Goal: Communication & Community: Answer question/provide support

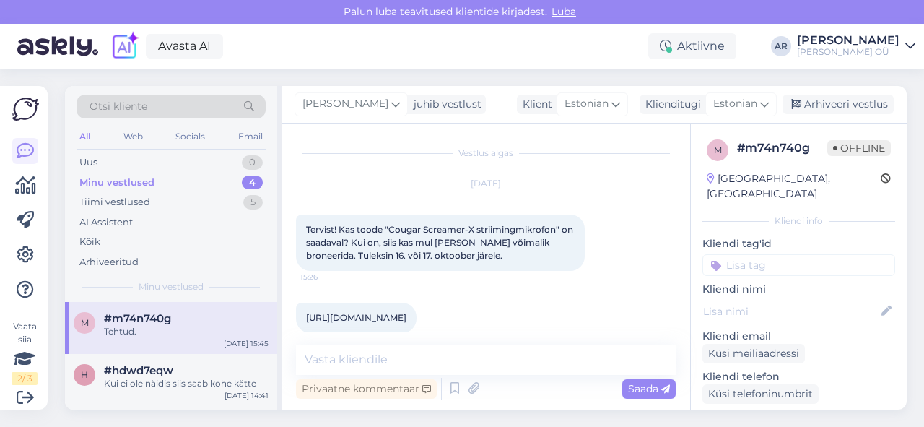
scroll to position [180, 0]
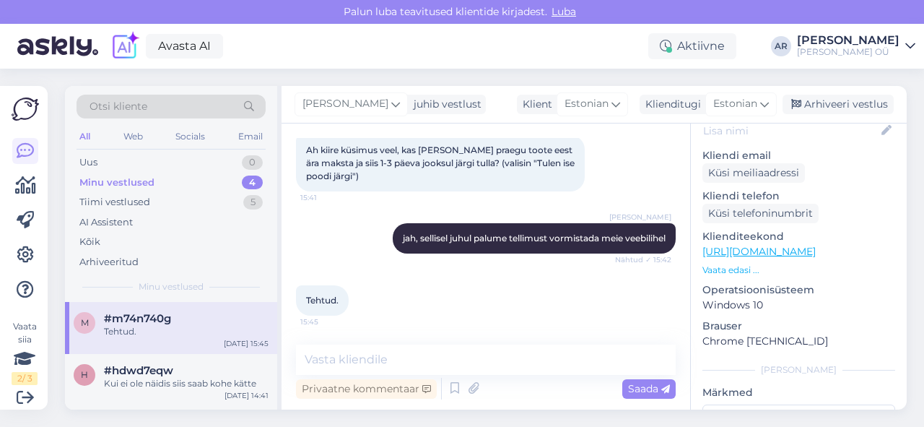
click at [133, 230] on div "AI Assistent" at bounding box center [171, 222] width 189 height 20
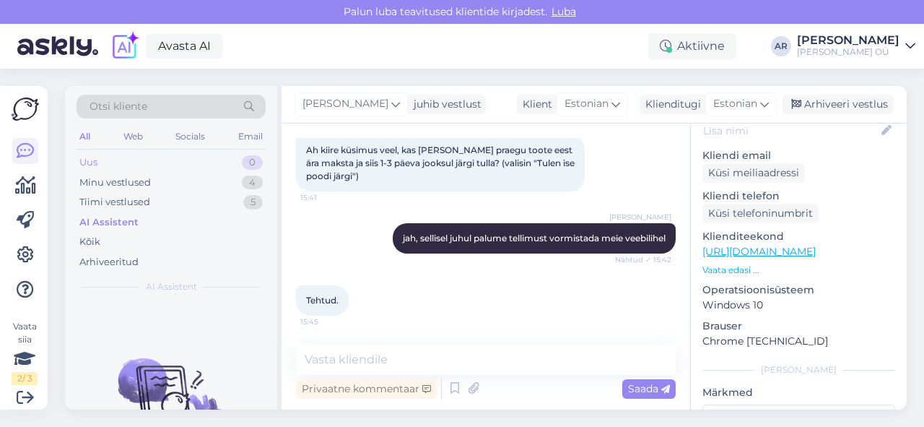
click at [147, 167] on div "Uus 0" at bounding box center [171, 162] width 189 height 20
click at [144, 182] on div "Minu vestlused" at bounding box center [114, 182] width 71 height 14
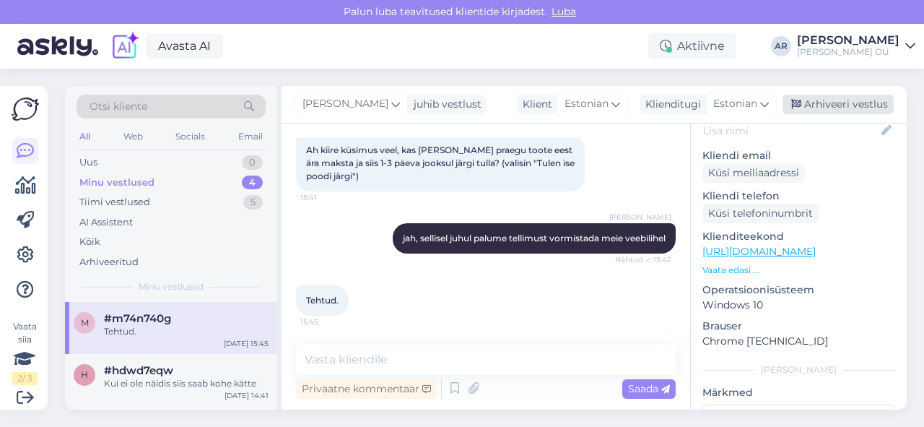
click at [809, 101] on div "Arhiveeri vestlus" at bounding box center [837, 104] width 111 height 19
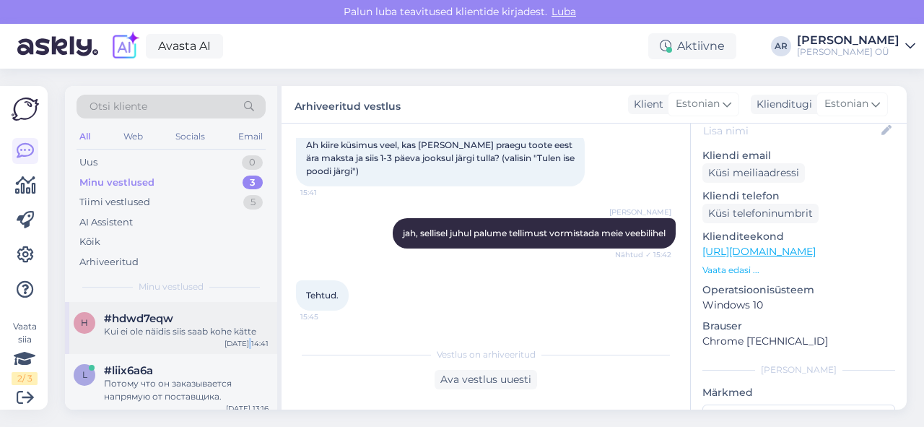
click at [250, 340] on div "[DATE] 14:41" at bounding box center [246, 343] width 44 height 11
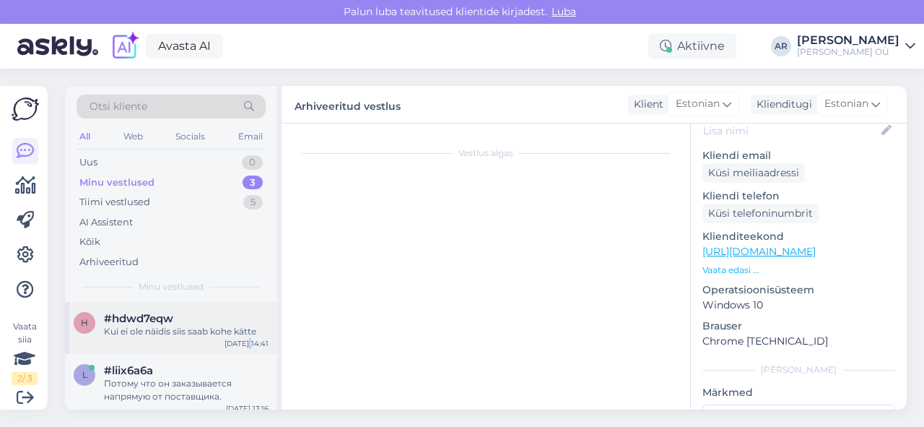
scroll to position [191, 0]
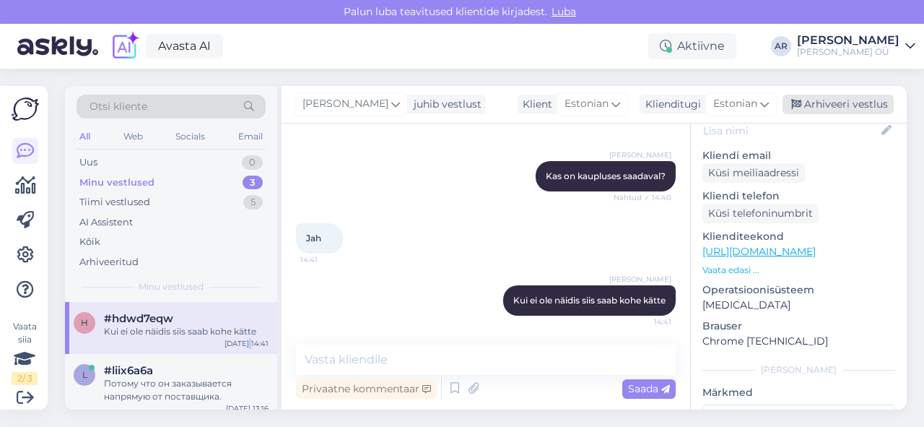
click at [822, 107] on div "Arhiveeri vestlus" at bounding box center [837, 104] width 111 height 19
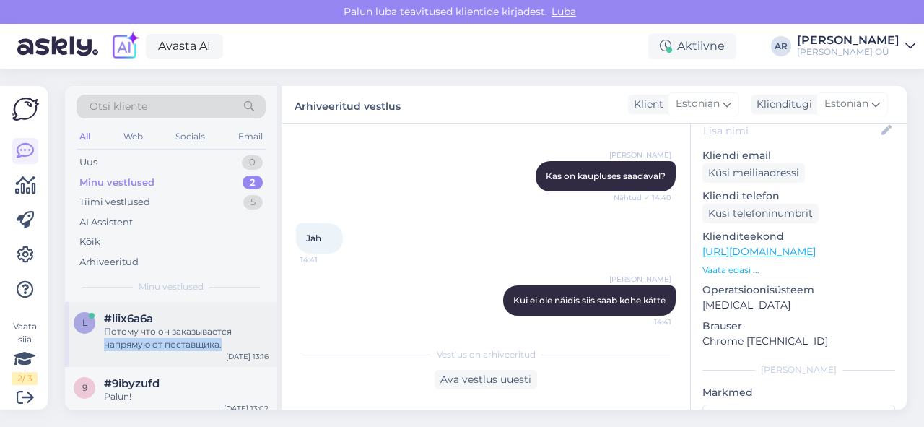
click at [227, 338] on div "Потому что он заказывается напрямую от поставщика." at bounding box center [186, 338] width 165 height 26
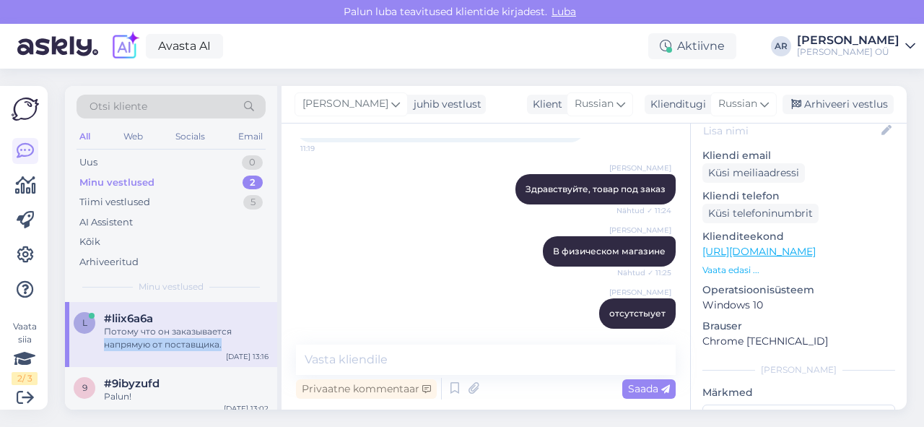
scroll to position [527, 0]
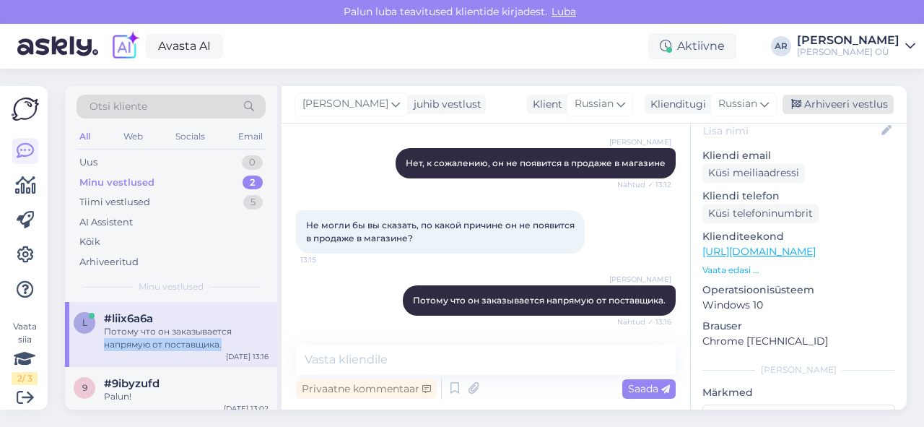
click at [838, 110] on div "Arhiveeri vestlus" at bounding box center [837, 104] width 111 height 19
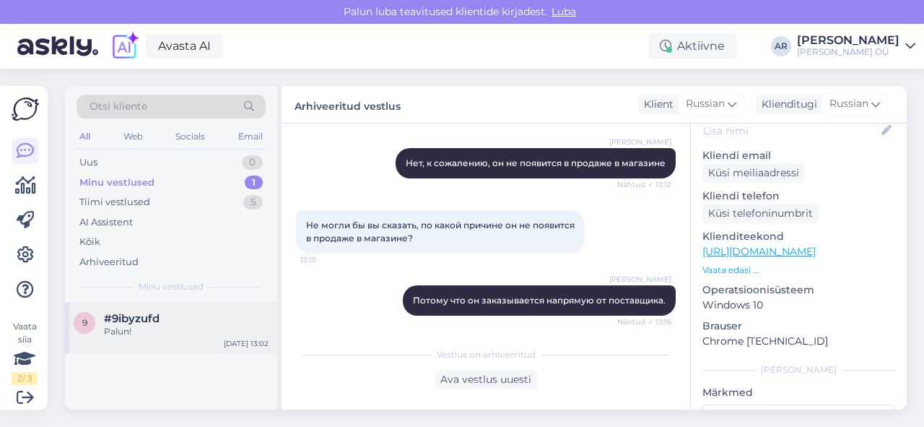
click at [187, 343] on div "9 #9ibyzufd Palun! [DATE] 13:02" at bounding box center [171, 328] width 212 height 52
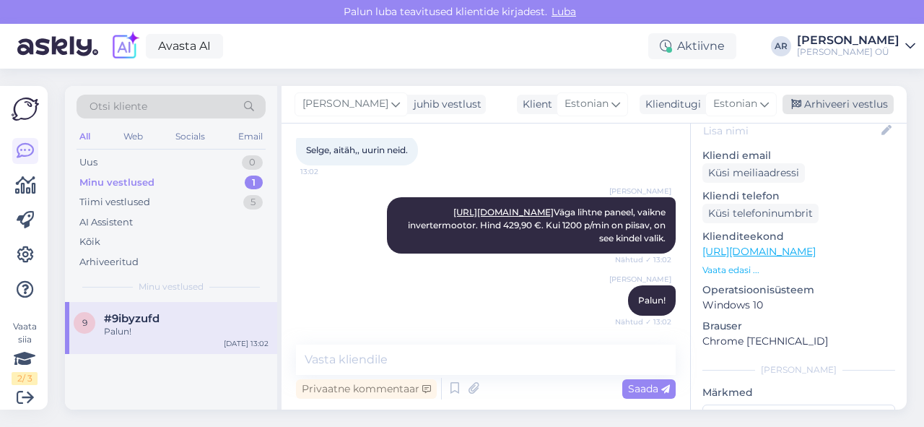
click at [816, 103] on div "Arhiveeri vestlus" at bounding box center [837, 104] width 111 height 19
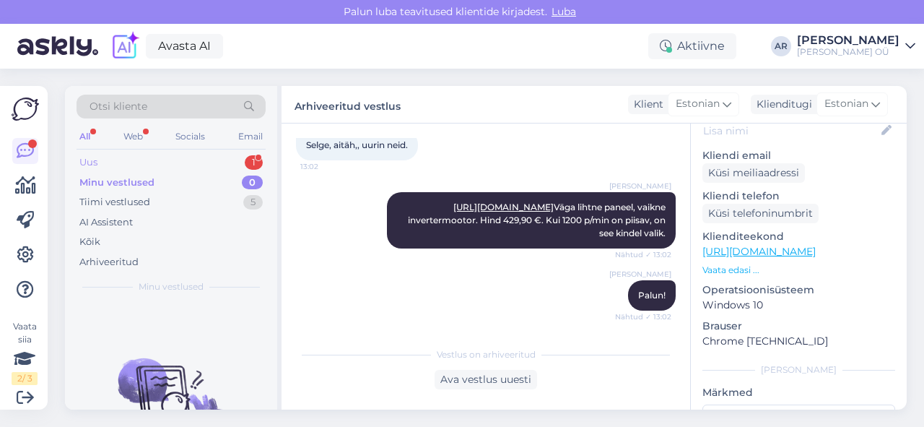
click at [124, 156] on div "Uus 1" at bounding box center [171, 162] width 189 height 20
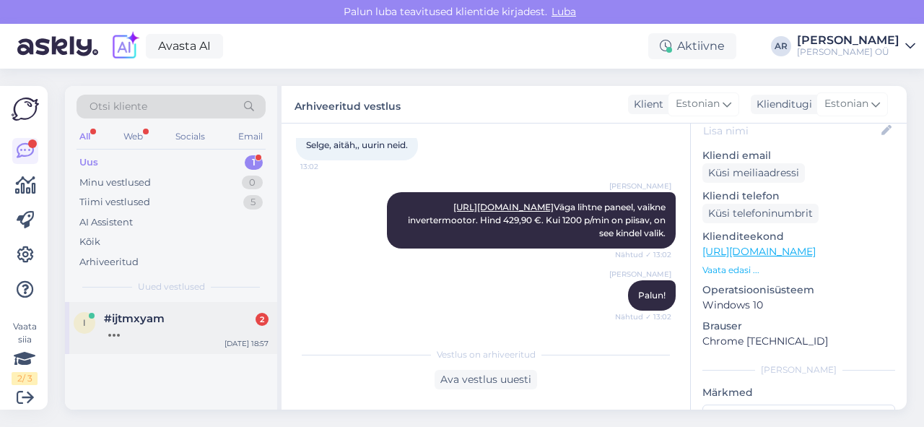
click at [188, 341] on div "i #ijtmxyam [DATE] 18:57" at bounding box center [171, 328] width 212 height 52
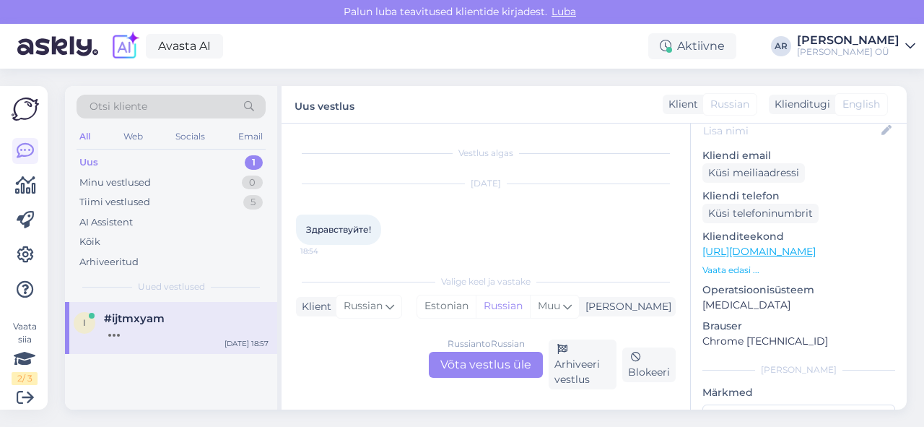
scroll to position [157, 0]
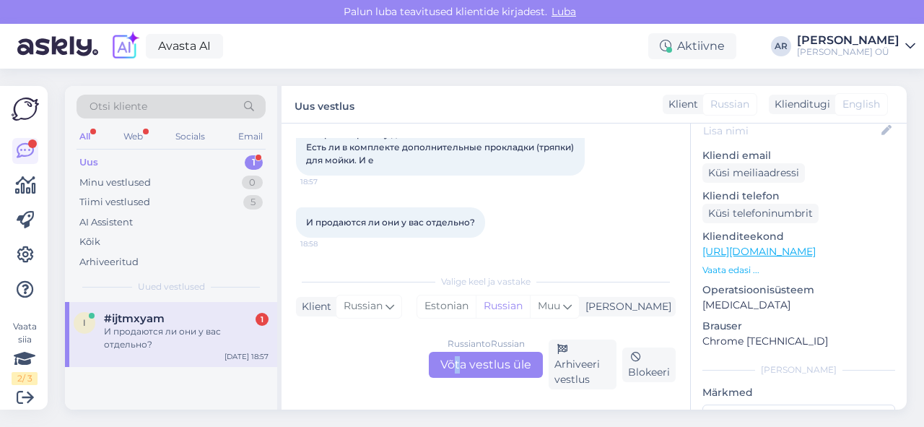
click at [459, 367] on div "Russian to Russian Võta vestlus üle" at bounding box center [486, 364] width 114 height 26
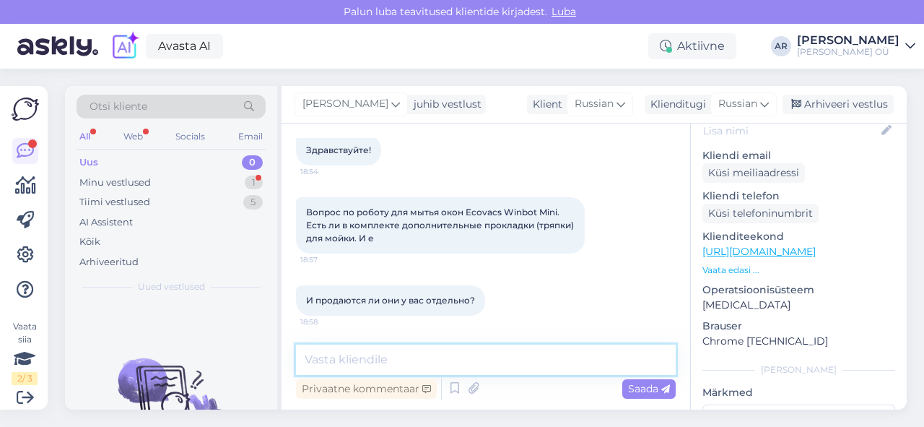
click at [459, 367] on textarea at bounding box center [486, 359] width 380 height 30
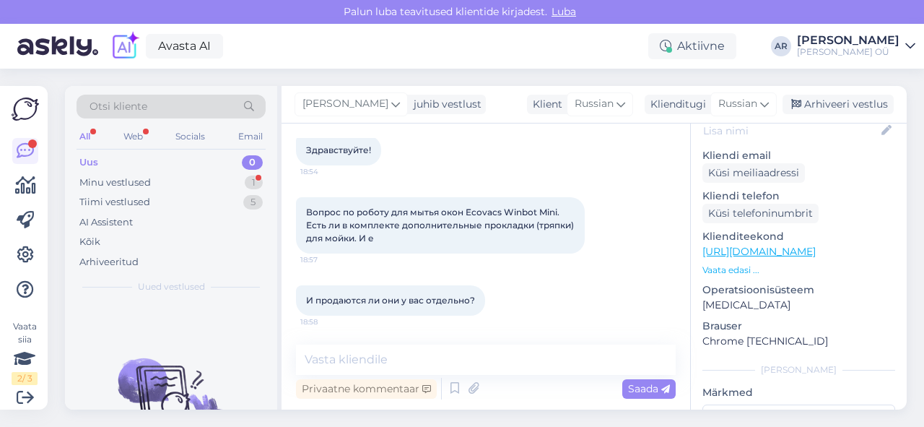
click at [460, 349] on div "Vestlus algas [DATE] Здравствуйте! 18:54 Вопрос по роботу для мытья окон Ecovac…" at bounding box center [485, 266] width 409 height 286
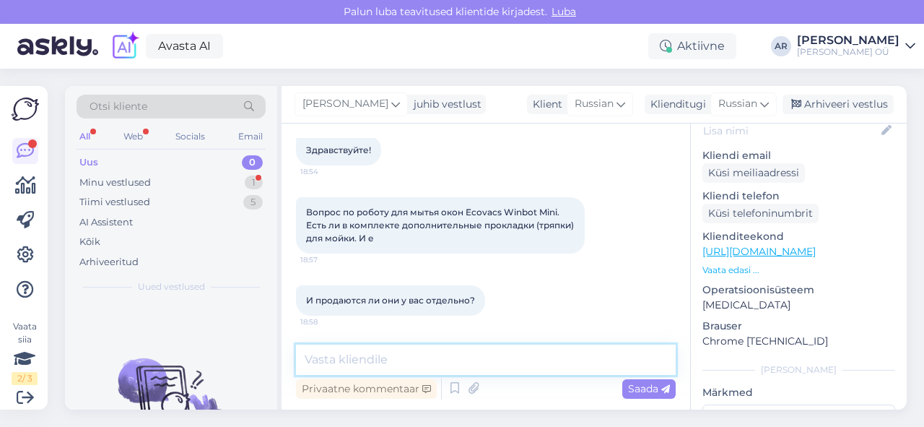
click at [451, 357] on textarea at bounding box center [486, 359] width 380 height 30
type textarea "Здравствуйте, проверяю"
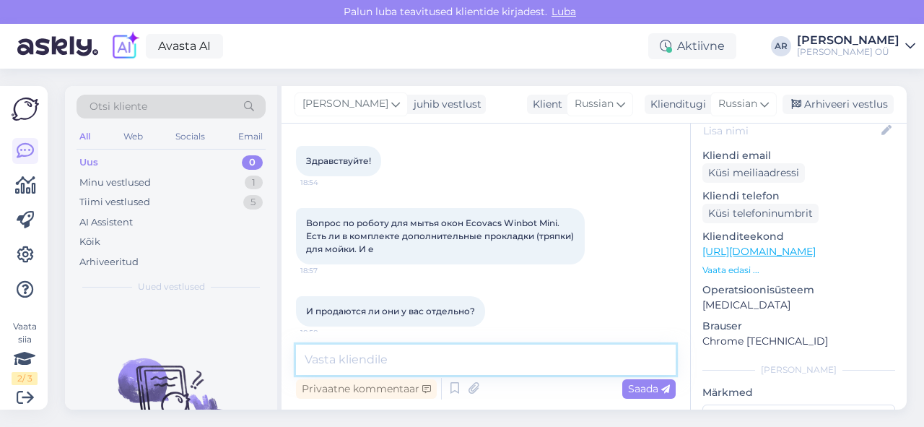
scroll to position [44, 0]
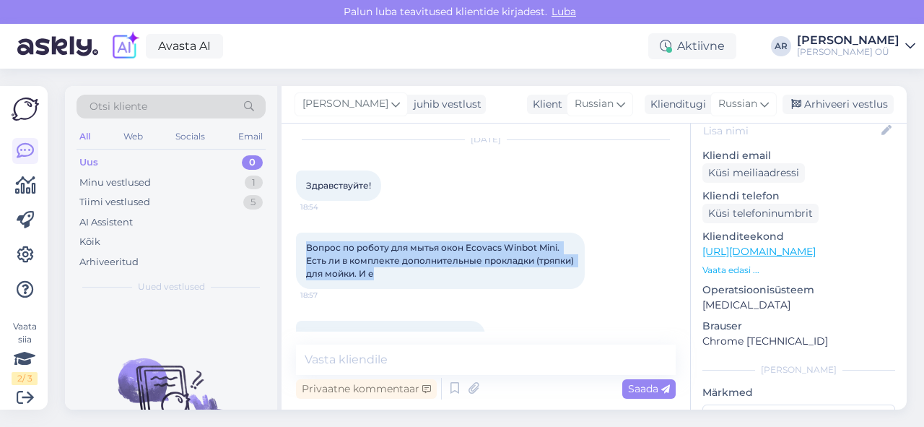
drag, startPoint x: 421, startPoint y: 274, endPoint x: 295, endPoint y: 225, distance: 134.6
click at [296, 225] on div "Вопрос по роботу для мытья окон Ecovacs Winbot Mini. Есть ли в комплекте дополн…" at bounding box center [486, 261] width 380 height 88
copy span "Вопрос по роботу для мытья окон Ecovacs Winbot Mini. Есть ли в комплекте дополн…"
click at [725, 245] on link "[URL][DOMAIN_NAME]" at bounding box center [758, 251] width 113 height 13
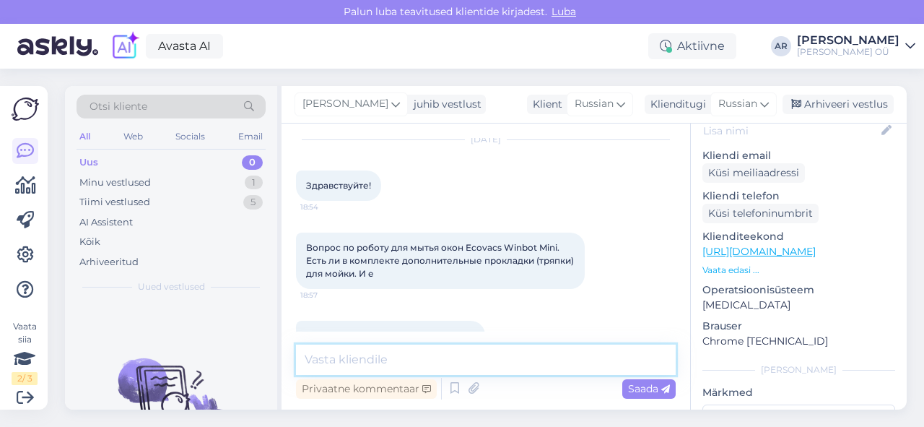
click at [393, 356] on textarea at bounding box center [486, 359] width 380 height 30
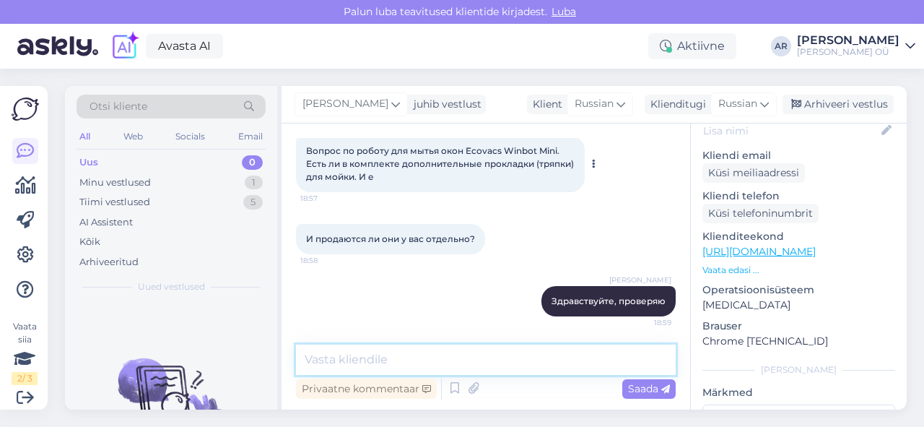
scroll to position [141, 0]
paste textarea "комплектации WINBOT Mini обычно идёт 1 салфетка (пад) и бутылочка очистителя 23…"
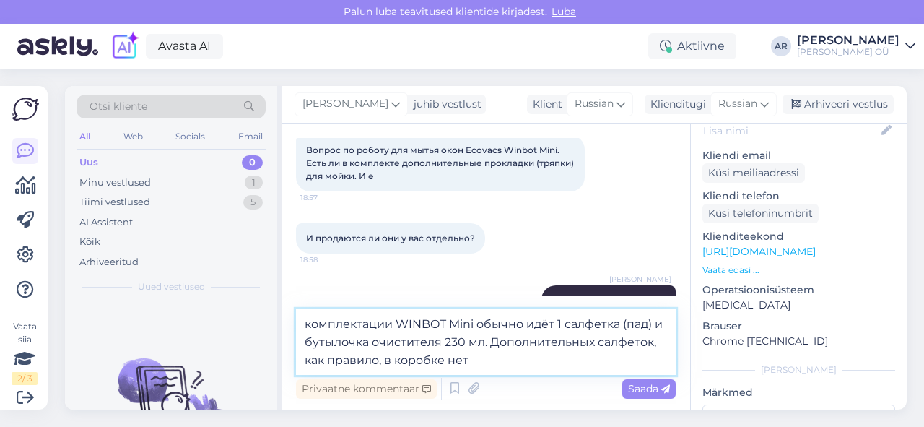
click at [303, 319] on textarea "комплектации WINBOT Mini обычно идёт 1 салфетка (пад) и бутылочка очистителя 23…" at bounding box center [486, 342] width 380 height 66
click at [537, 358] on textarea "В комплектации WINBOT Mini обычно идёт 1 салфетка (пад) и бутылочка очистителя …" at bounding box center [486, 342] width 380 height 66
type textarea "В комплектации WINBOT Mini обычно идёт 1 салфетка (пад) и бутылочка очистителя …"
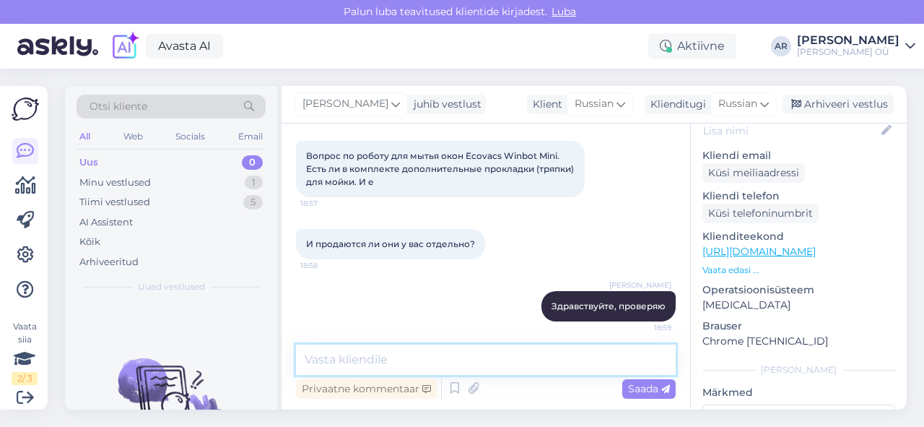
scroll to position [127, 0]
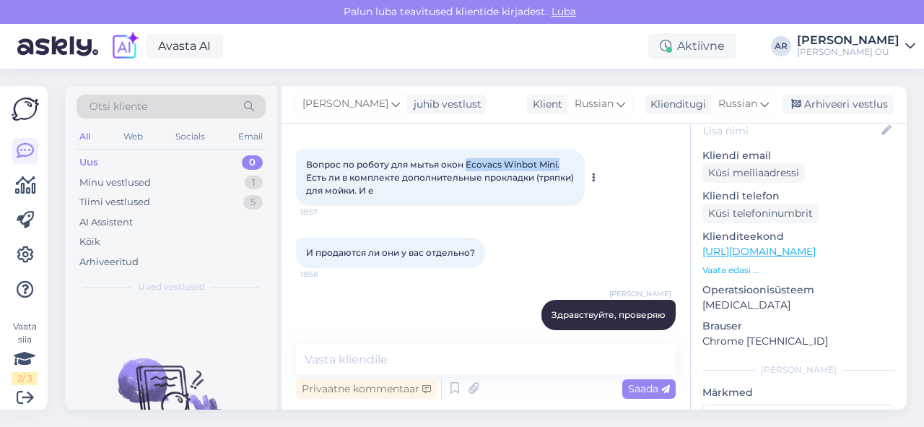
drag, startPoint x: 465, startPoint y: 162, endPoint x: 558, endPoint y: 157, distance: 93.2
click at [558, 157] on div "Вопрос по роботу для мытья окон Ecovacs Winbot Mini. Есть ли в комплекте дополн…" at bounding box center [440, 177] width 289 height 56
copy span "Ecovacs Winbot Mini."
click at [501, 274] on div "И продаются ли они у вас отдельно? 18:58" at bounding box center [486, 253] width 380 height 62
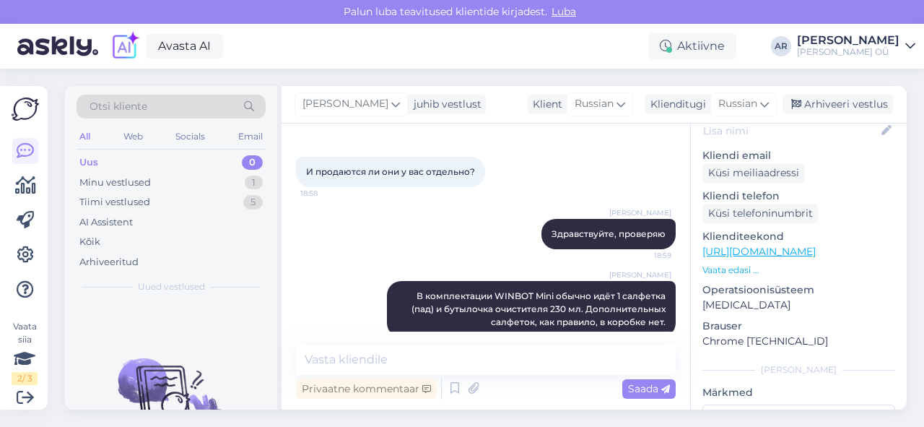
scroll to position [229, 0]
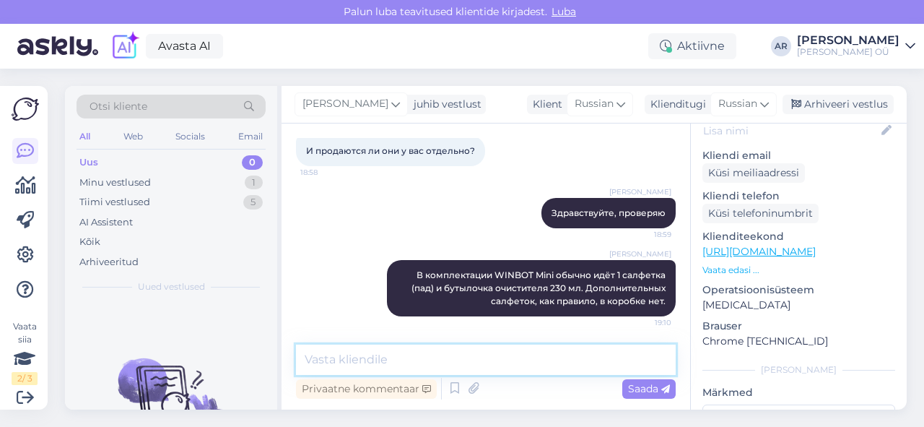
click at [513, 362] on textarea at bounding box center [486, 359] width 380 height 30
type textarea "отдельно к сожалению не продаются"
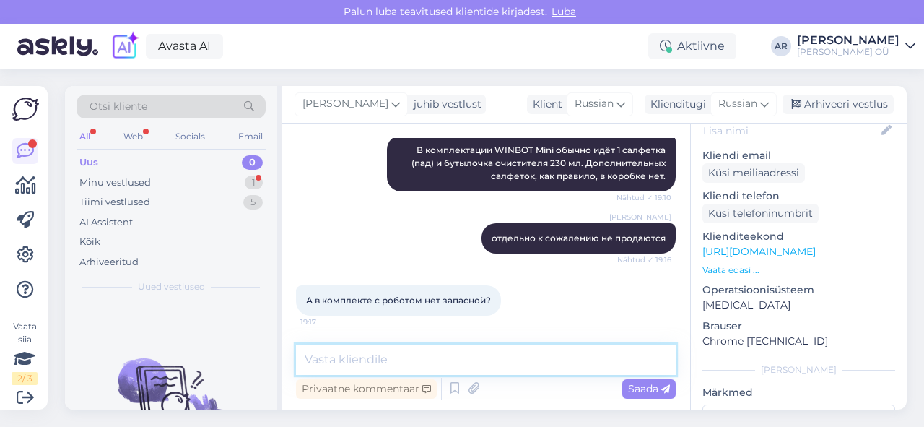
scroll to position [416, 0]
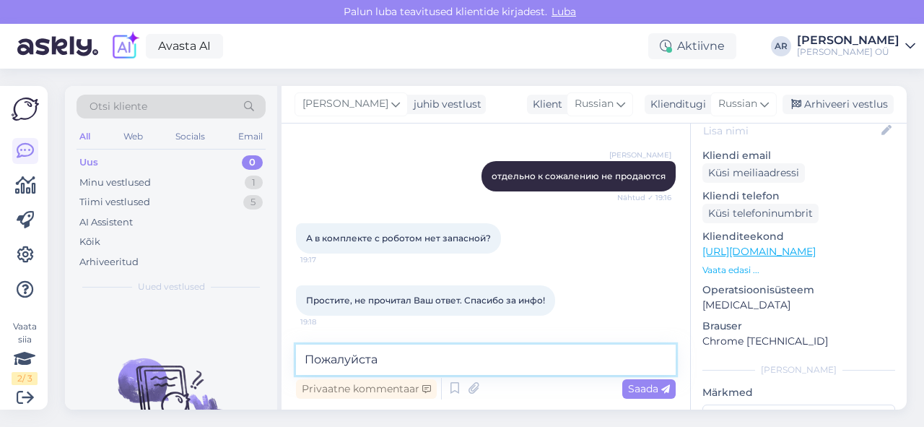
type textarea "Пожалуйста!"
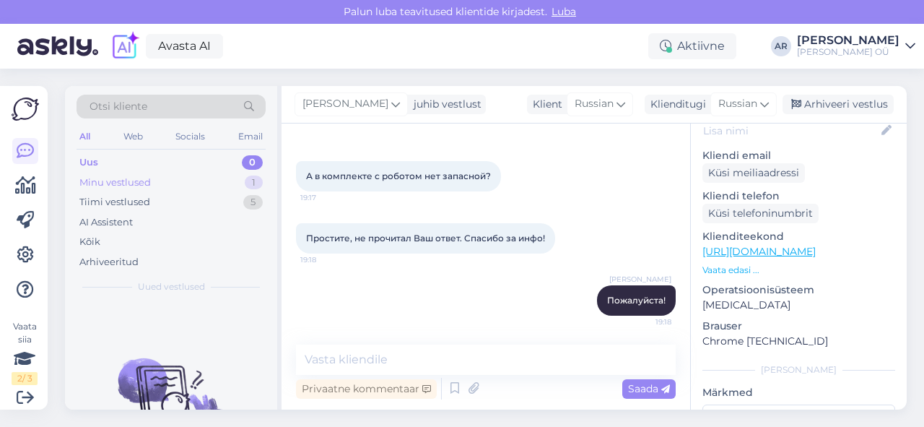
click at [196, 186] on div "Minu vestlused 1" at bounding box center [171, 183] width 189 height 20
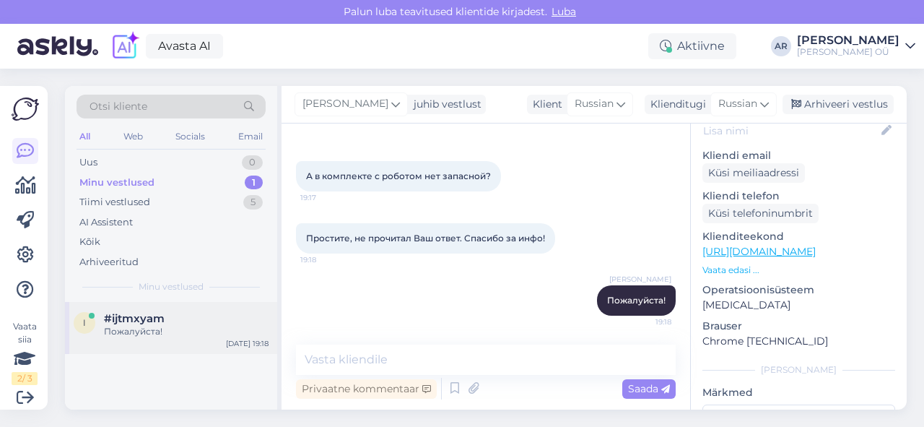
click at [238, 343] on div "[DATE] 19:18" at bounding box center [247, 343] width 43 height 11
